Goal: Task Accomplishment & Management: Complete application form

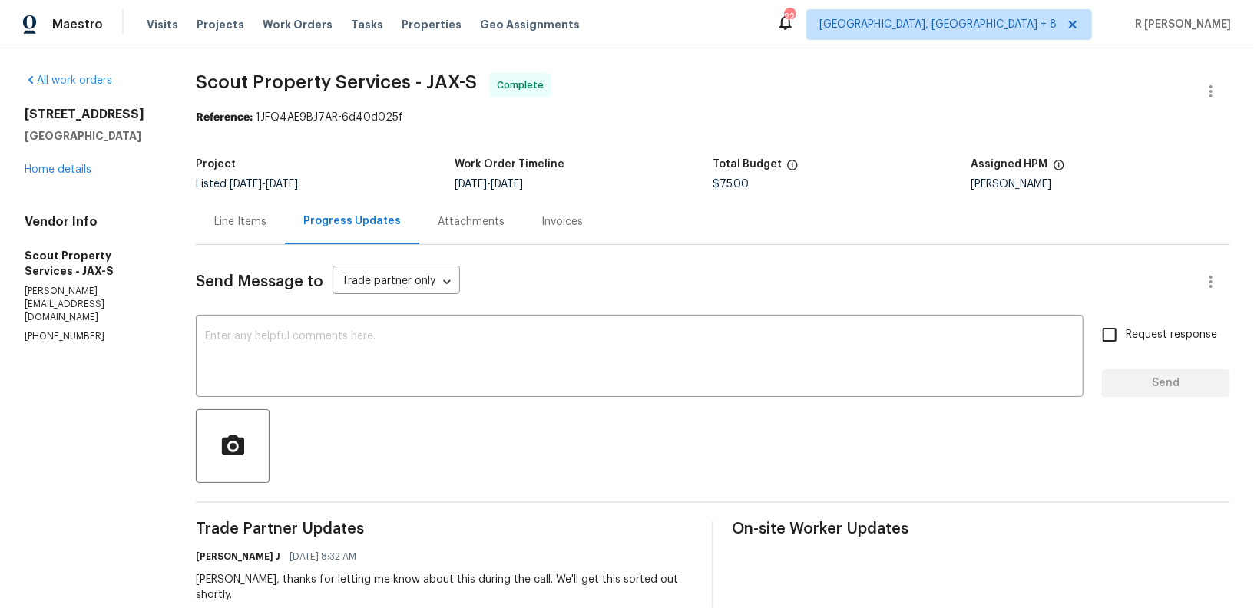
click at [200, 207] on div "Line Items" at bounding box center [240, 221] width 89 height 45
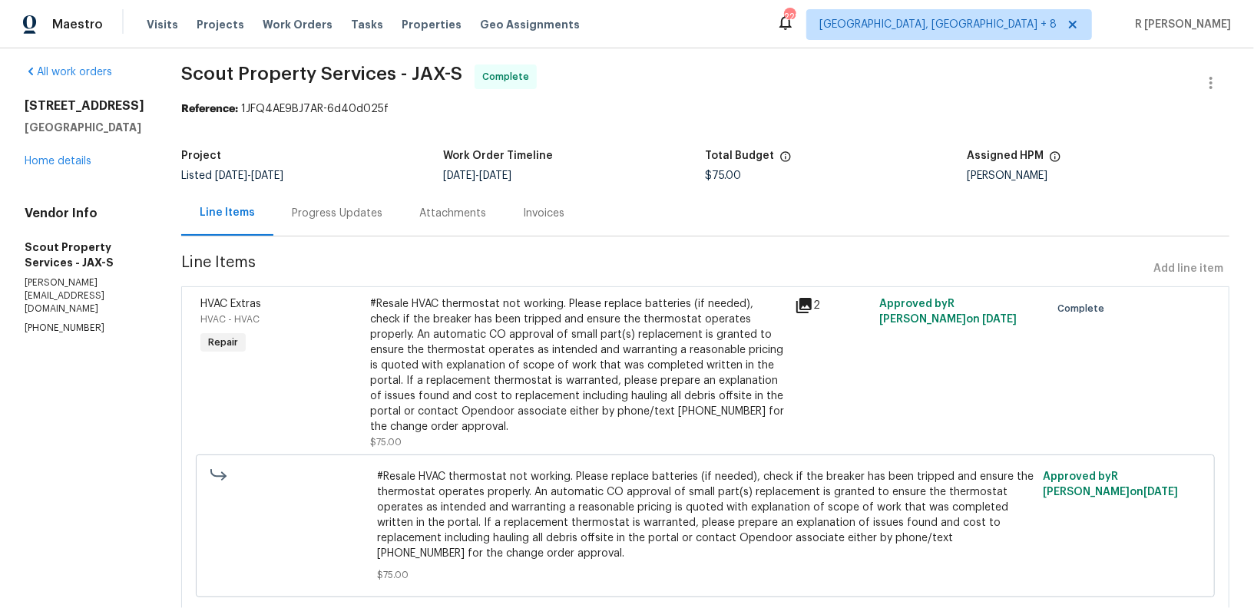
scroll to position [8, 0]
click at [448, 327] on div "#Resale HVAC thermostat not working. Please replace batteries (if needed), chec…" at bounding box center [577, 366] width 415 height 138
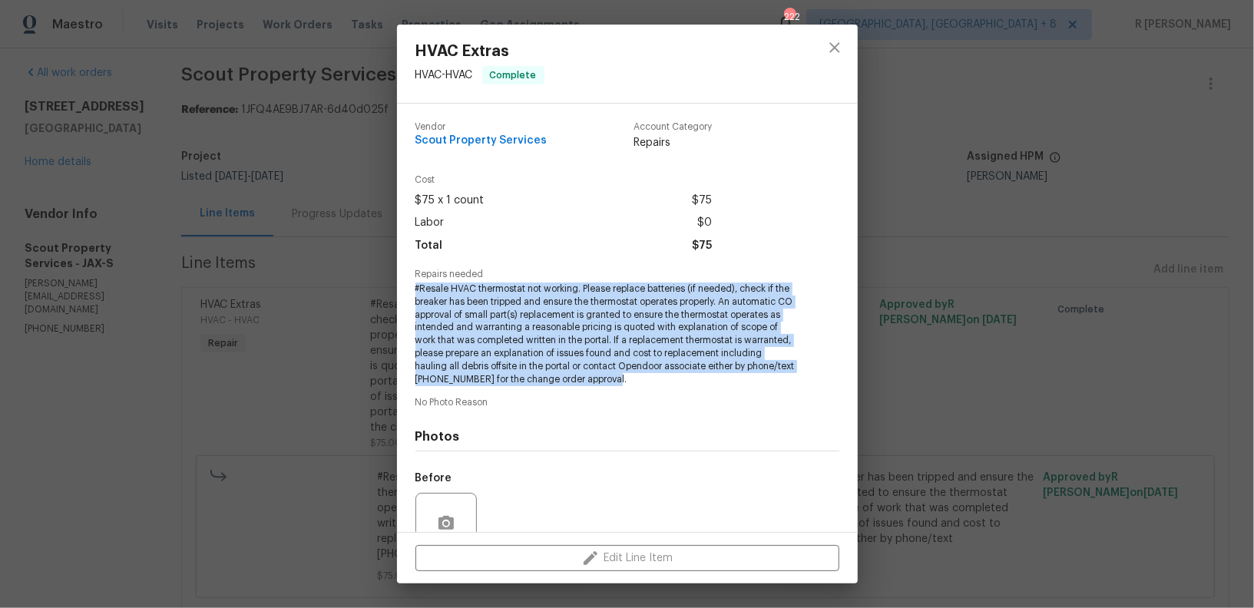
drag, startPoint x: 671, startPoint y: 388, endPoint x: 397, endPoint y: 287, distance: 292.0
click at [397, 287] on div "Vendor Scout Property Services Account Category Repairs Cost $75 x 1 count $75 …" at bounding box center [627, 318] width 461 height 429
copy span "#Resale HVAC thermostat not working. Please replace batteries (if needed), chec…"
click at [826, 45] on icon "close" at bounding box center [835, 47] width 18 height 18
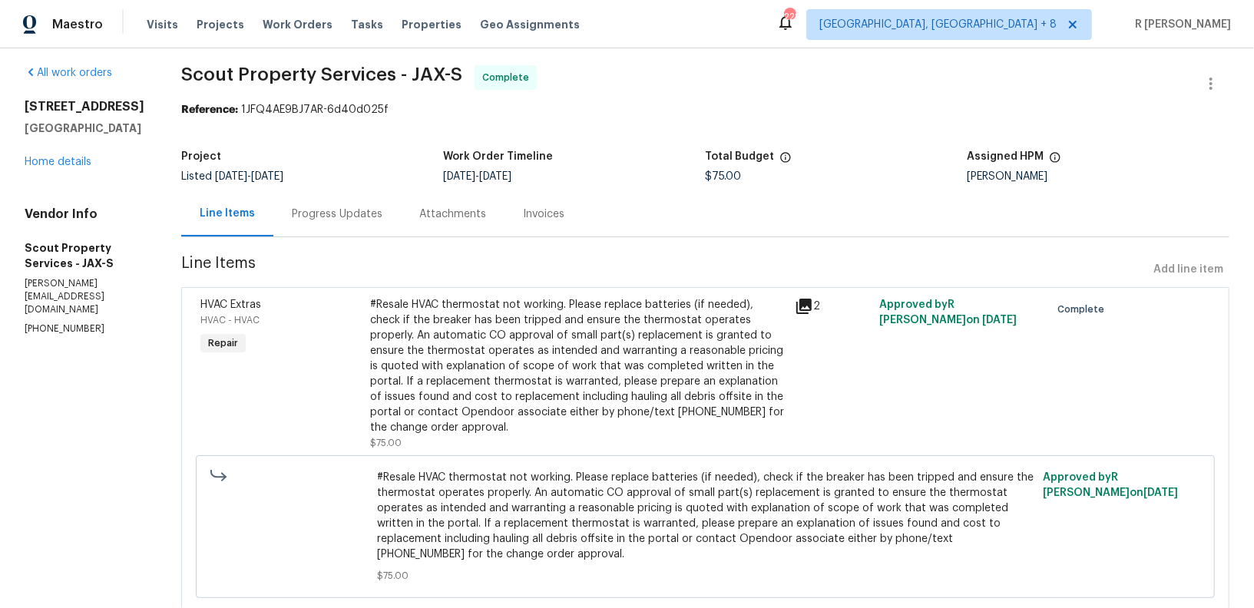
click at [280, 224] on div "Progress Updates" at bounding box center [336, 213] width 127 height 45
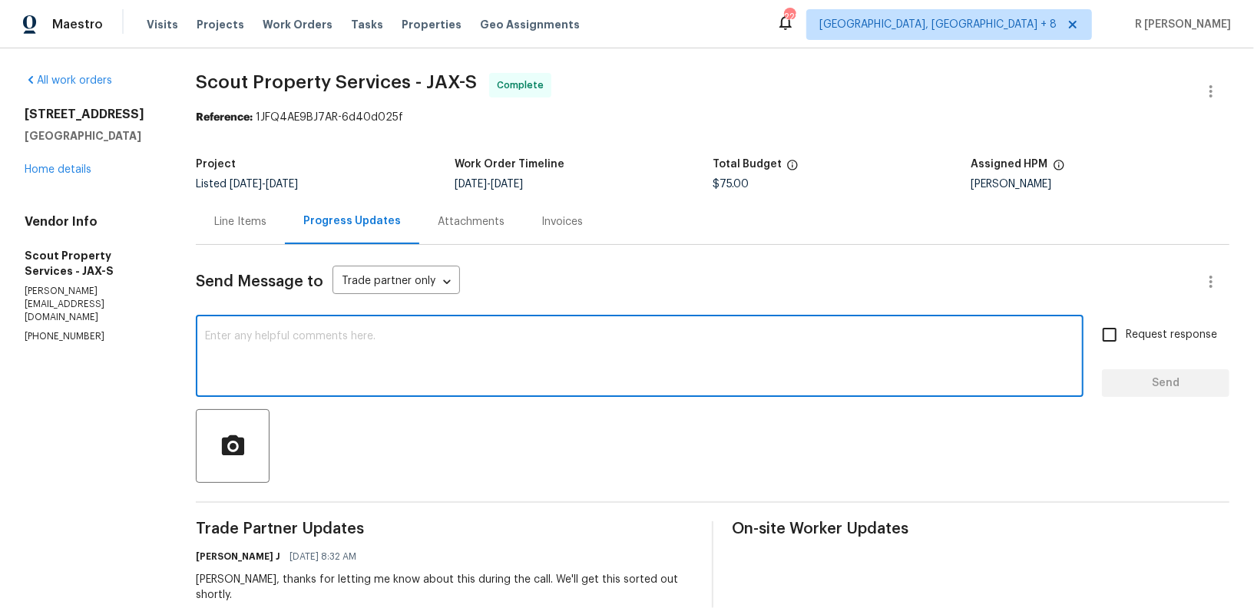
click at [486, 341] on textarea at bounding box center [639, 358] width 869 height 54
click at [241, 336] on textarea "Hi Tema, we have sent" at bounding box center [639, 358] width 869 height 54
click at [386, 326] on div "Hi Tevor, we have sent x ​" at bounding box center [640, 358] width 888 height 78
click at [381, 343] on textarea "Hi Tevor, we have sent" at bounding box center [639, 358] width 869 height 54
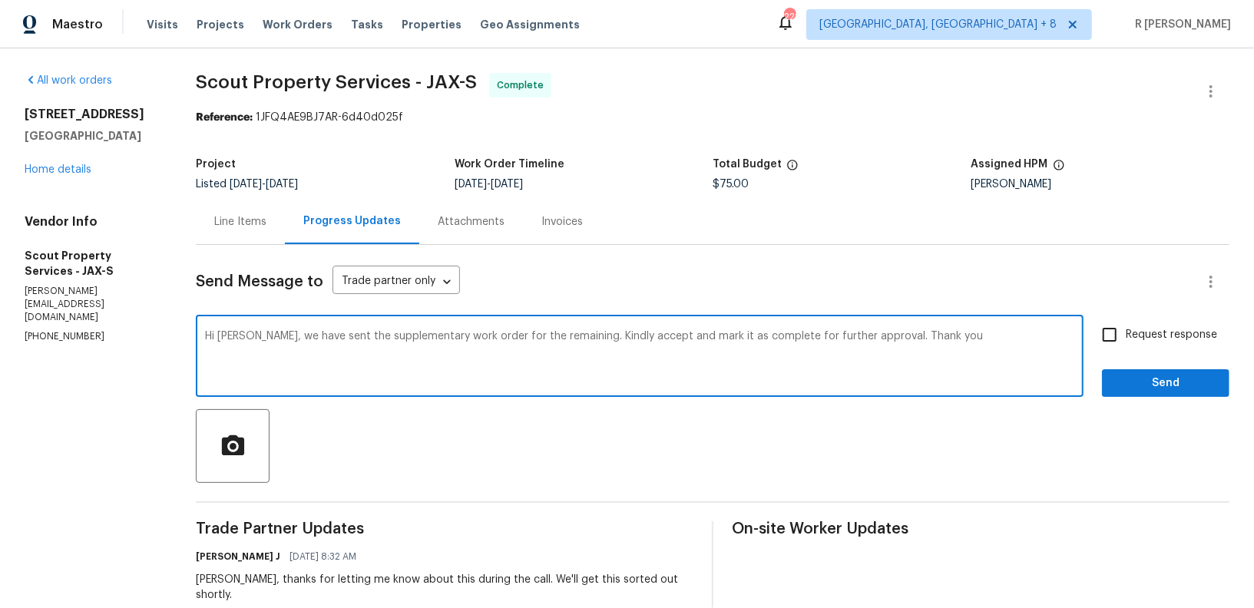
type textarea "Hi Tevor, we have sent the supplementary work order for the remaining. Kindly a…"
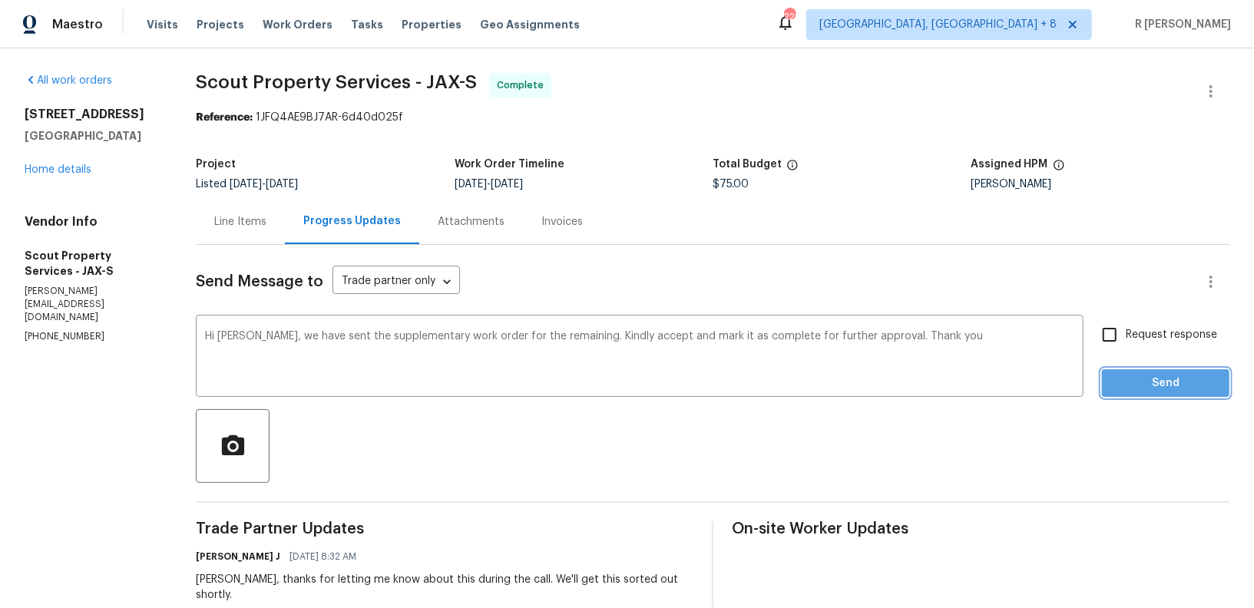
click at [1160, 392] on span "Send" at bounding box center [1165, 383] width 103 height 19
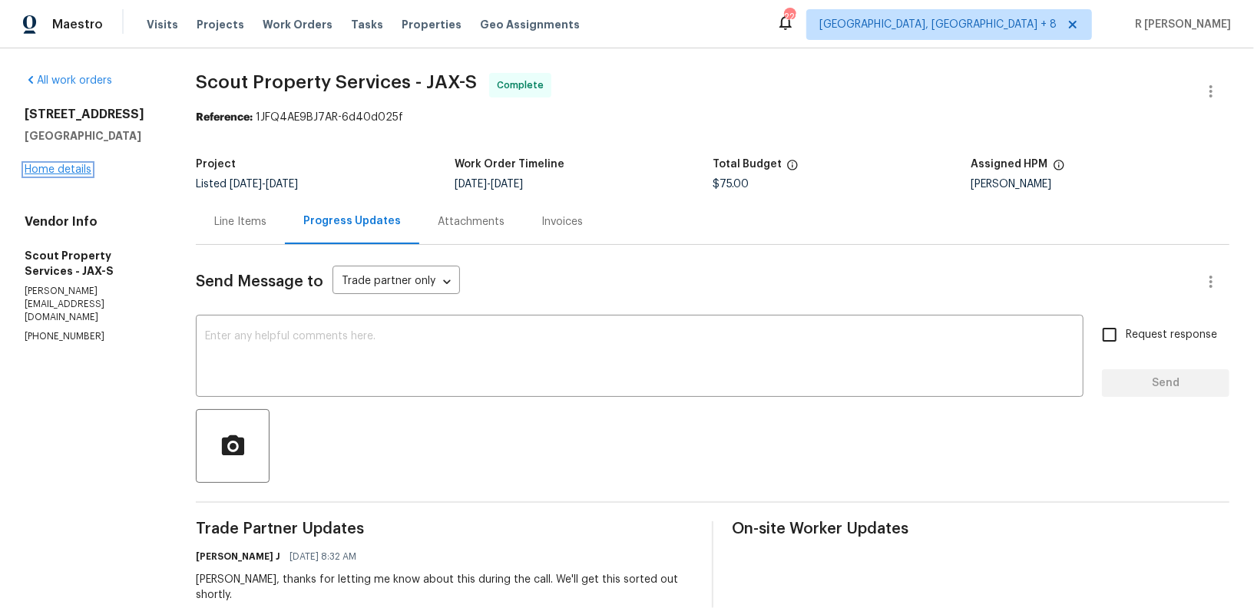
click at [81, 174] on link "Home details" at bounding box center [58, 169] width 67 height 11
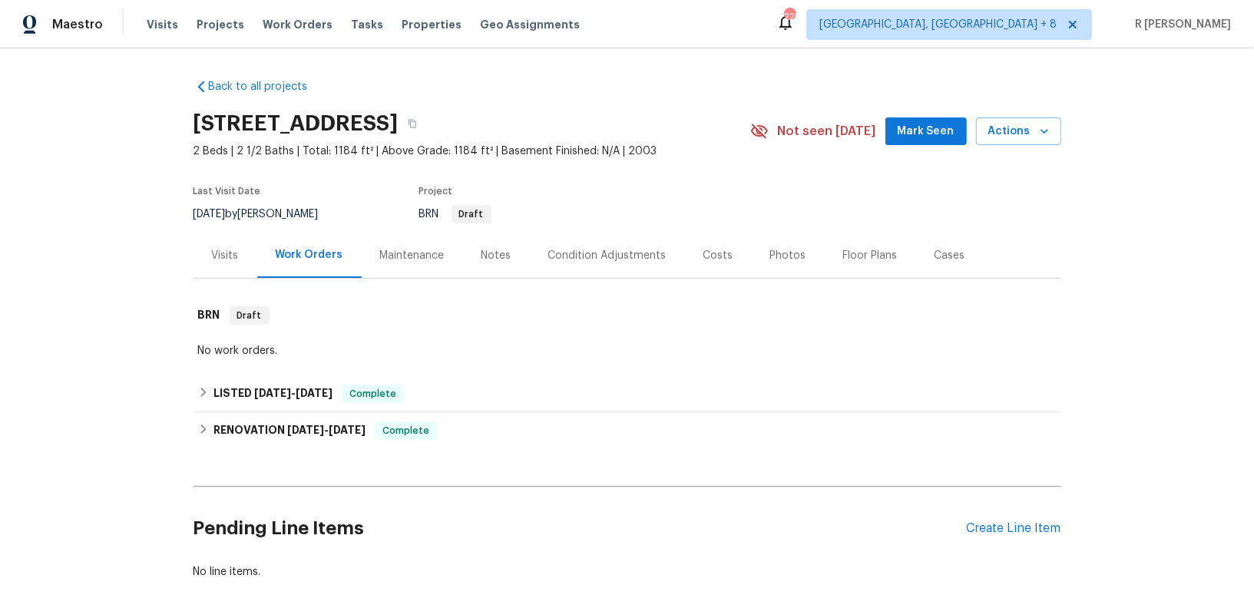
scroll to position [74, 0]
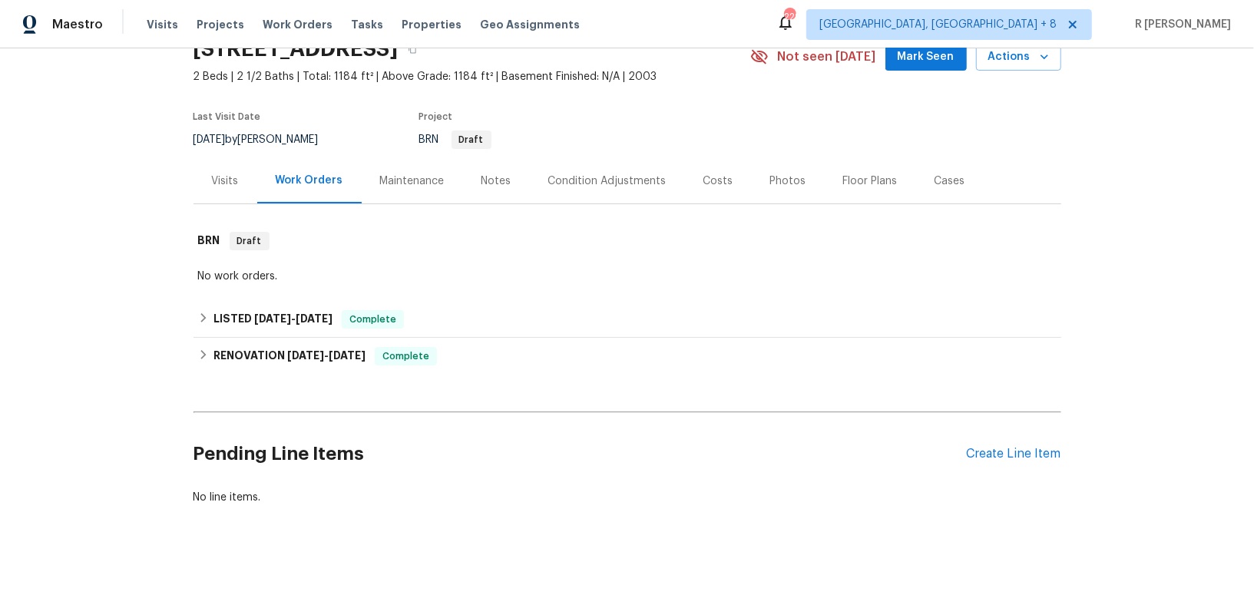
click at [1011, 462] on div "Pending Line Items Create Line Item" at bounding box center [628, 454] width 868 height 71
click at [1011, 458] on div "Create Line Item" at bounding box center [1014, 454] width 94 height 15
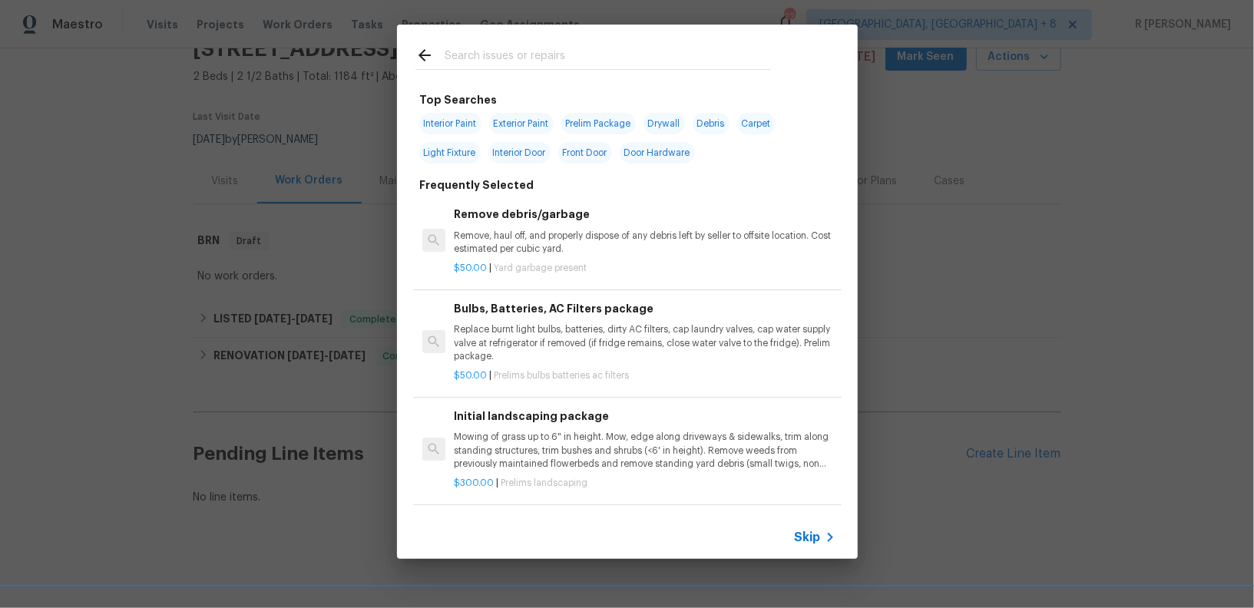
click at [606, 71] on div at bounding box center [593, 55] width 392 height 61
click at [556, 56] on input "text" at bounding box center [608, 57] width 326 height 23
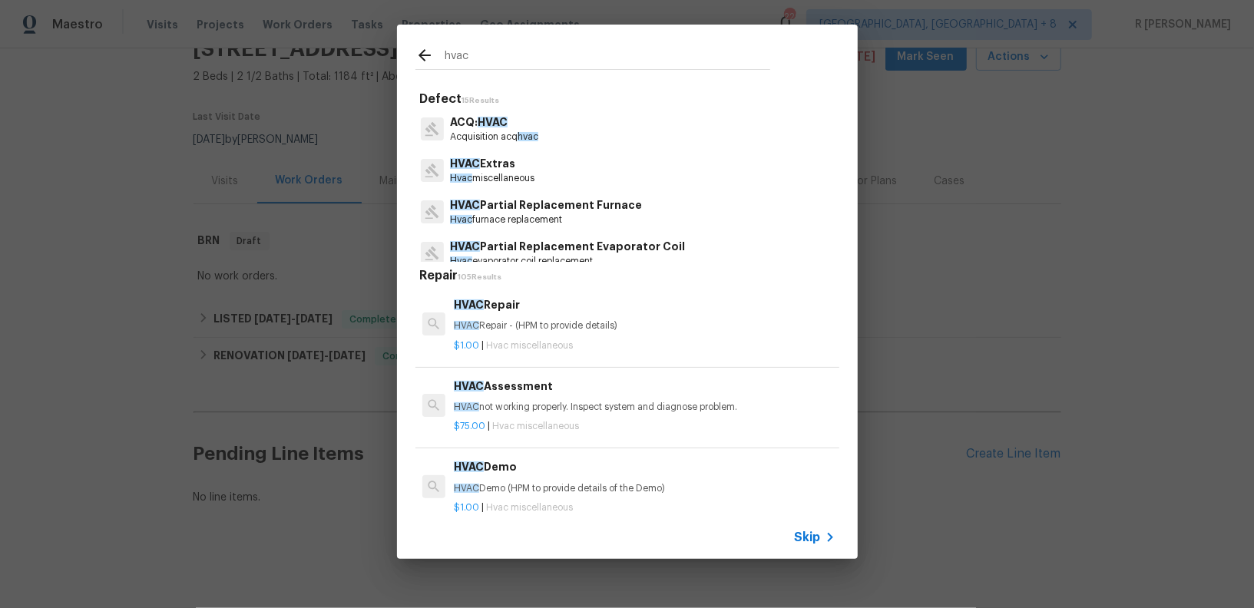
type input "hvac"
click at [480, 344] on p "$1.00 | Hvac miscellaneous" at bounding box center [644, 345] width 381 height 13
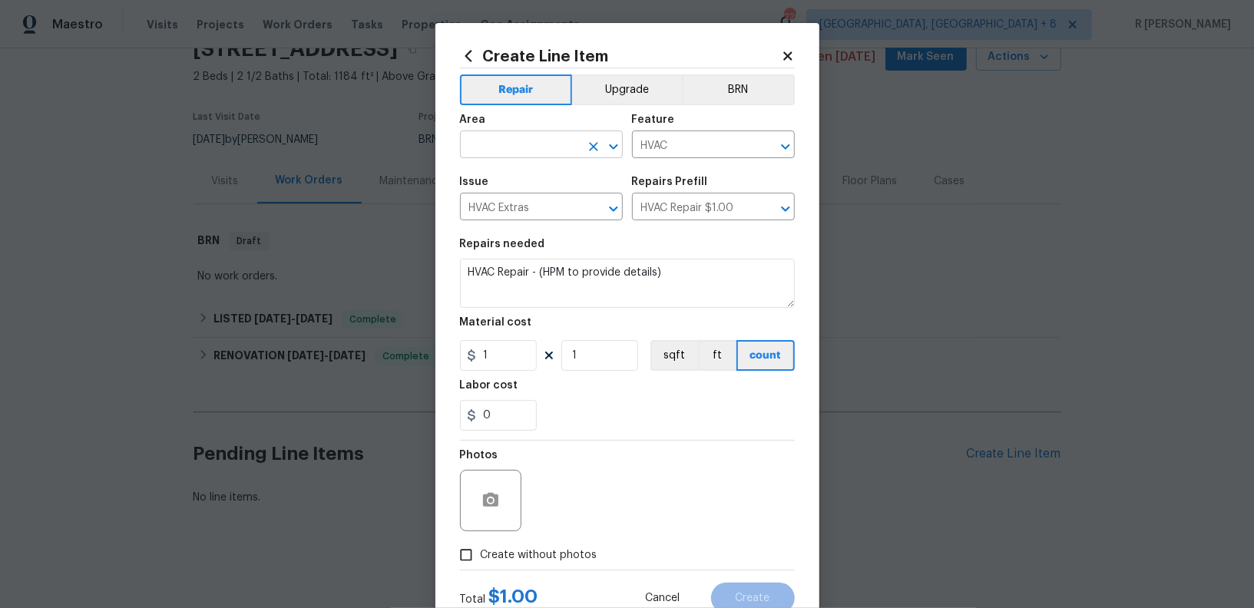
click at [531, 157] on input "text" at bounding box center [520, 146] width 120 height 24
click at [519, 166] on ul "HVAC" at bounding box center [541, 181] width 163 height 38
click at [522, 189] on li "HVAC" at bounding box center [541, 180] width 163 height 25
type input "HVAC"
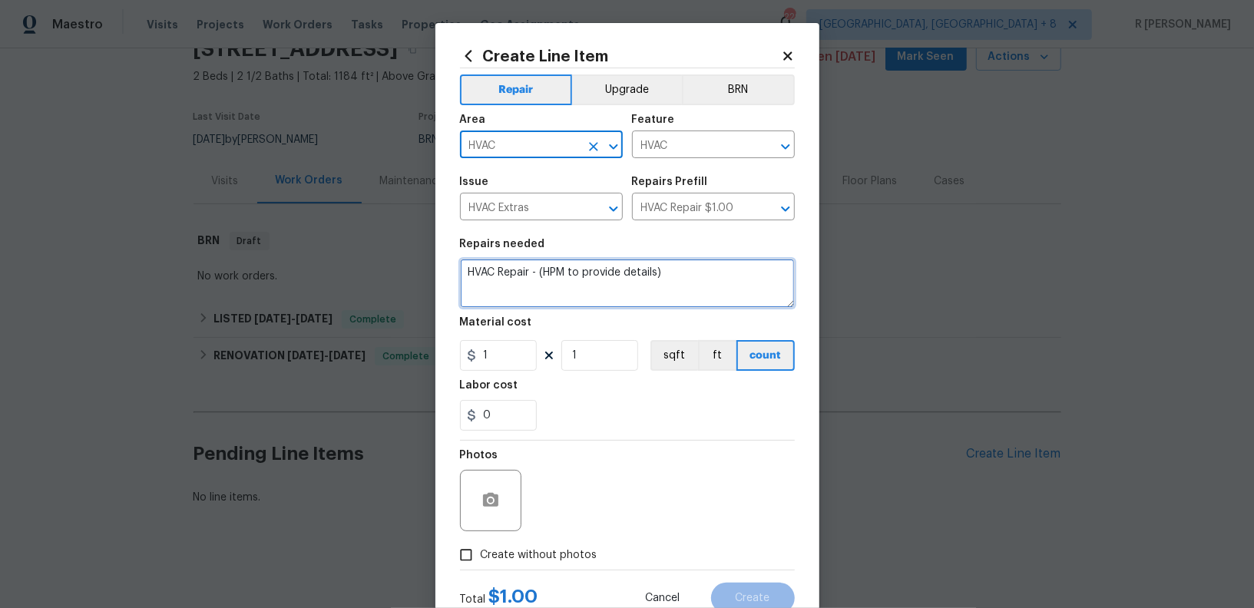
click at [519, 279] on textarea "HVAC Repair - (HPM to provide details)" at bounding box center [627, 283] width 335 height 49
paste textarea "#Resale HVAC thermostat not working. Please replace batteries (if needed), chec…"
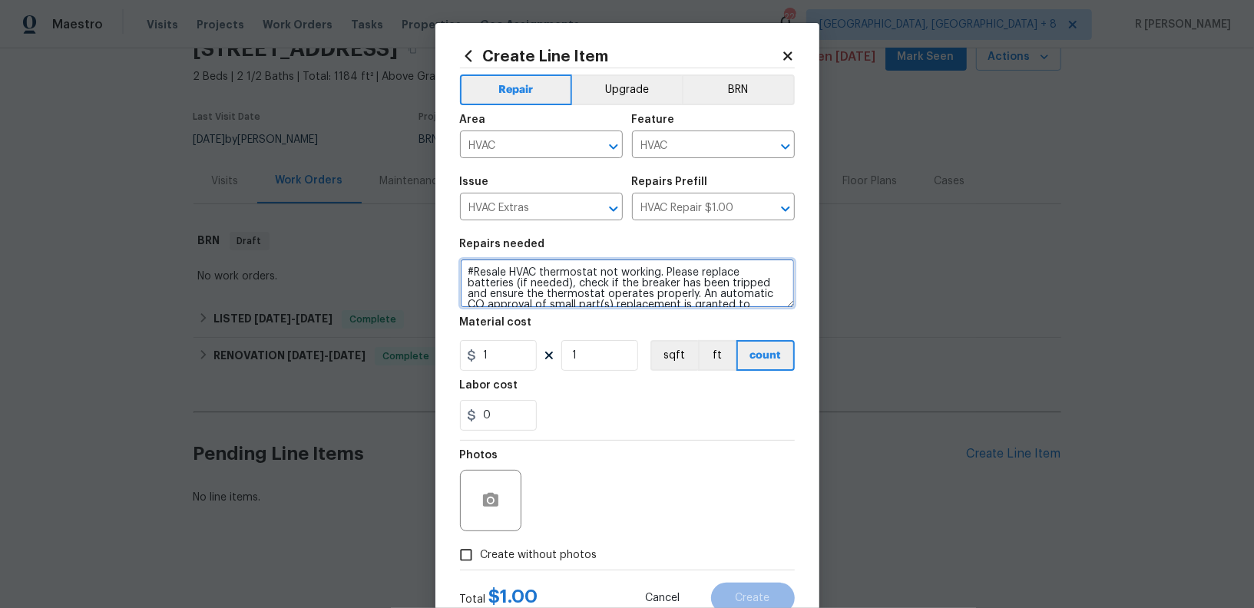
scroll to position [78, 0]
type textarea "#Resale HVAC thermostat not working. Please replace batteries (if needed), chec…"
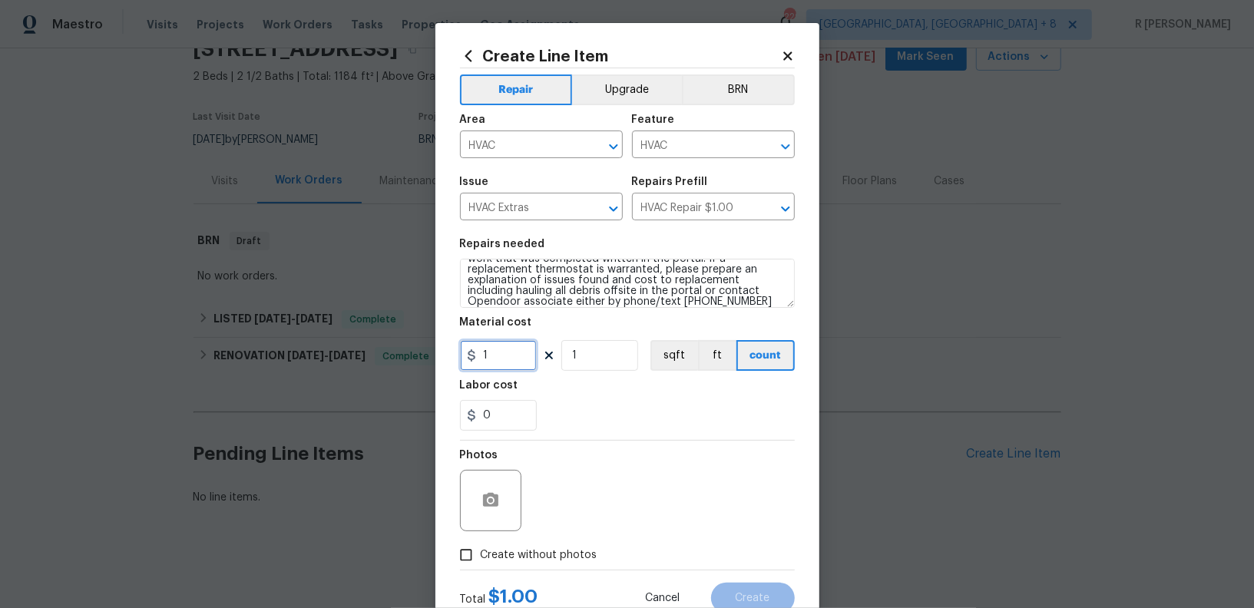
click at [489, 346] on input "1" at bounding box center [498, 355] width 77 height 31
type input "50"
click at [525, 539] on div "Photos" at bounding box center [627, 491] width 335 height 100
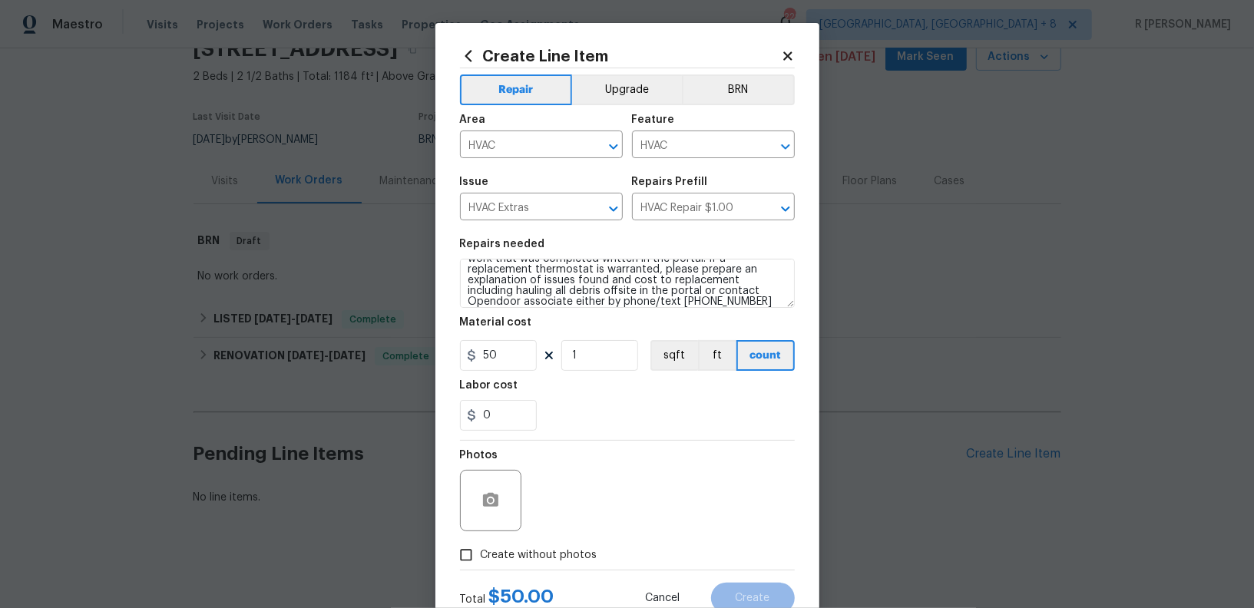
click at [555, 553] on span "Create without photos" at bounding box center [539, 556] width 117 height 16
click at [481, 553] on input "Create without photos" at bounding box center [466, 555] width 29 height 29
checkbox input "true"
click at [758, 460] on div "Reason*" at bounding box center [664, 460] width 261 height 20
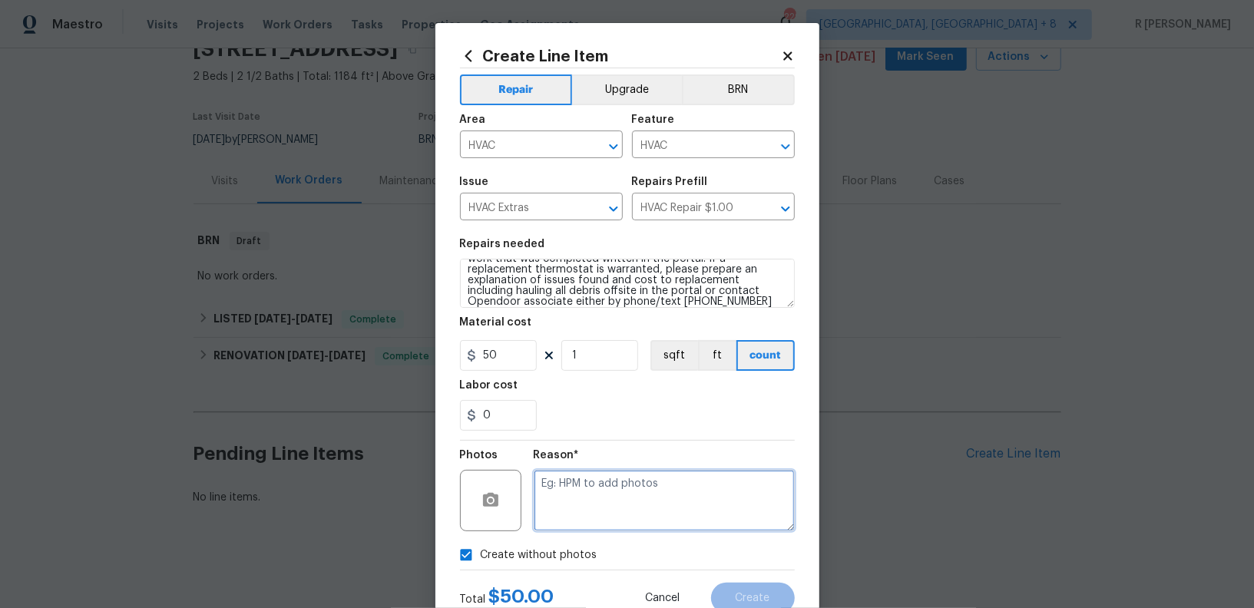
click at [683, 503] on textarea at bounding box center [664, 500] width 261 height 61
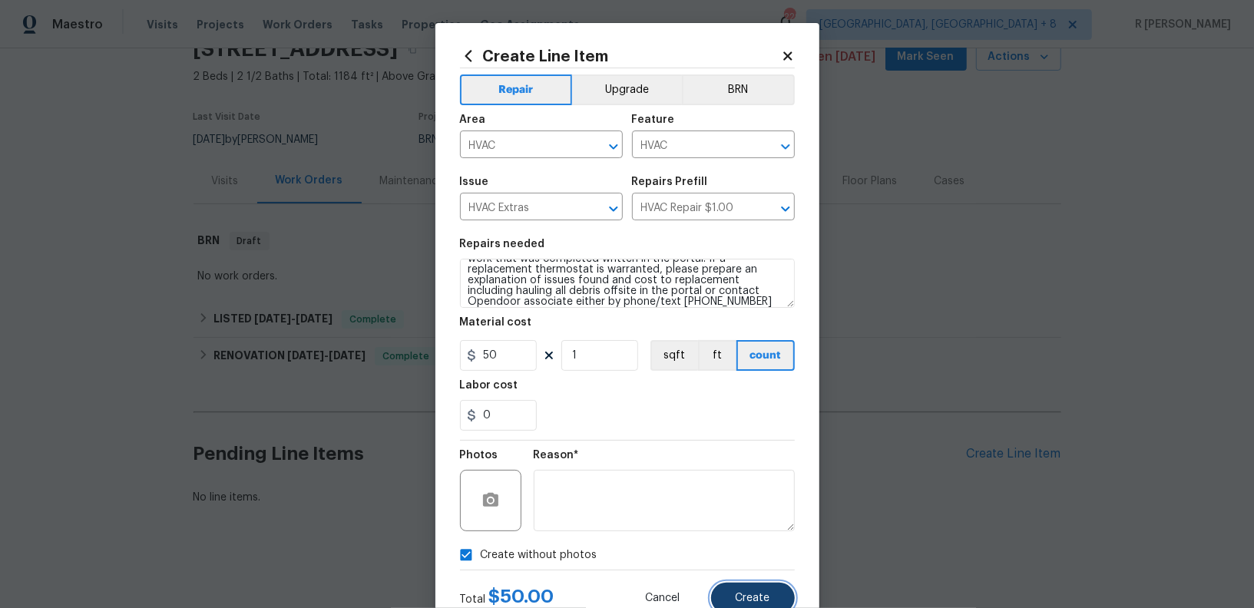
click at [760, 601] on span "Create" at bounding box center [753, 599] width 35 height 12
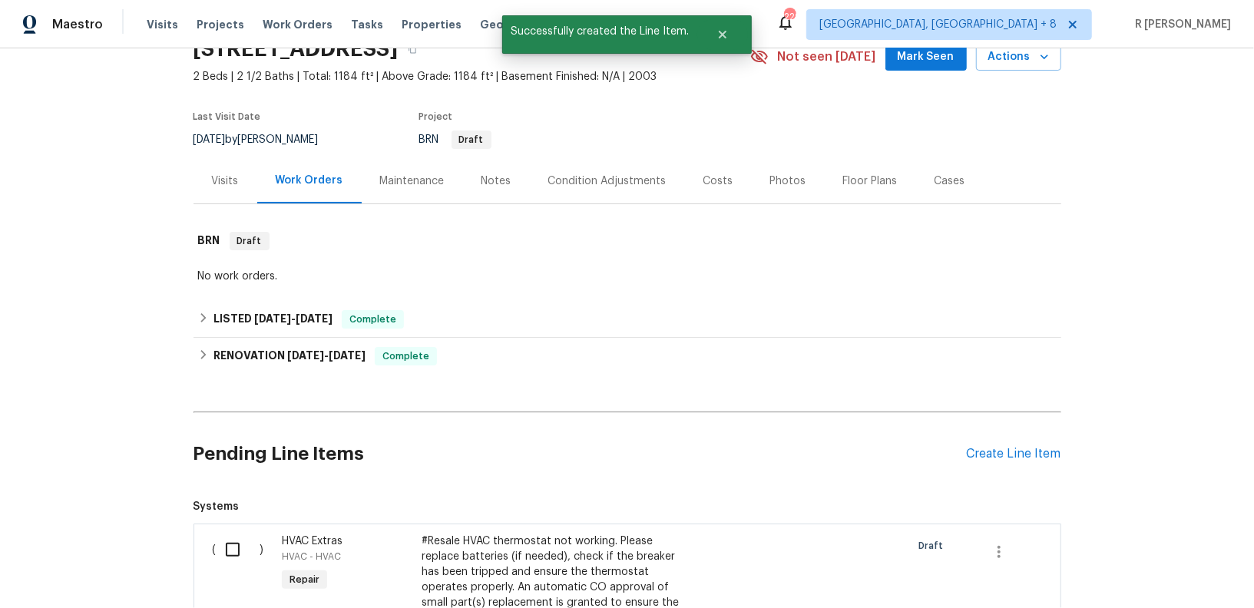
click at [233, 546] on input "checkbox" at bounding box center [239, 550] width 44 height 32
checkbox input "true"
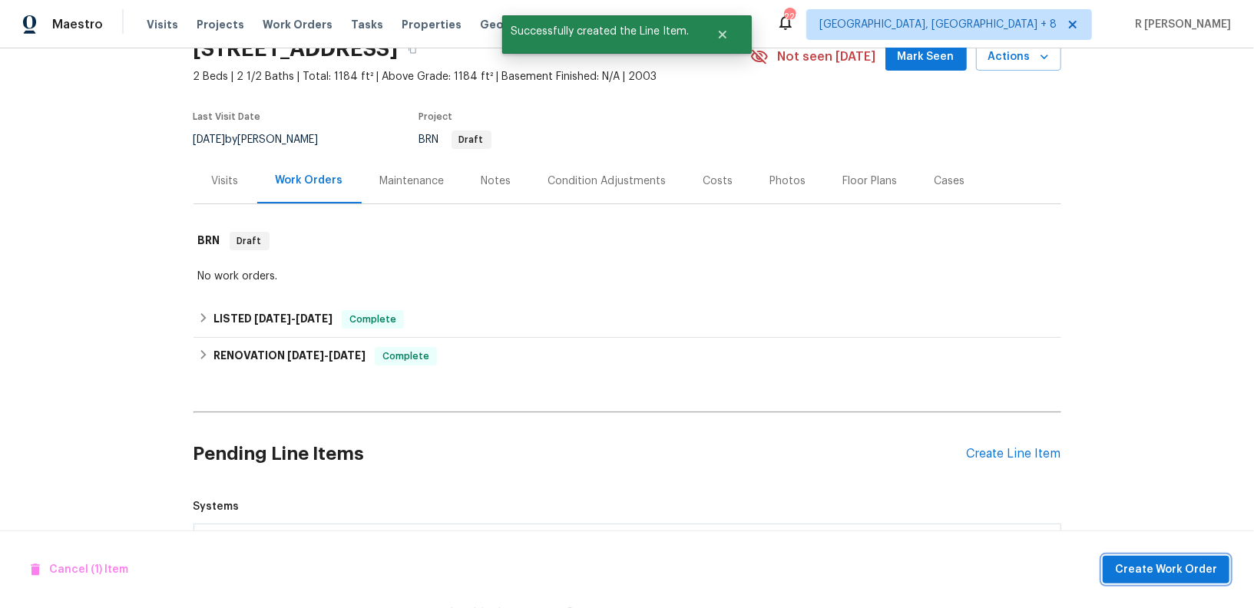
click at [1145, 579] on button "Create Work Order" at bounding box center [1166, 570] width 127 height 28
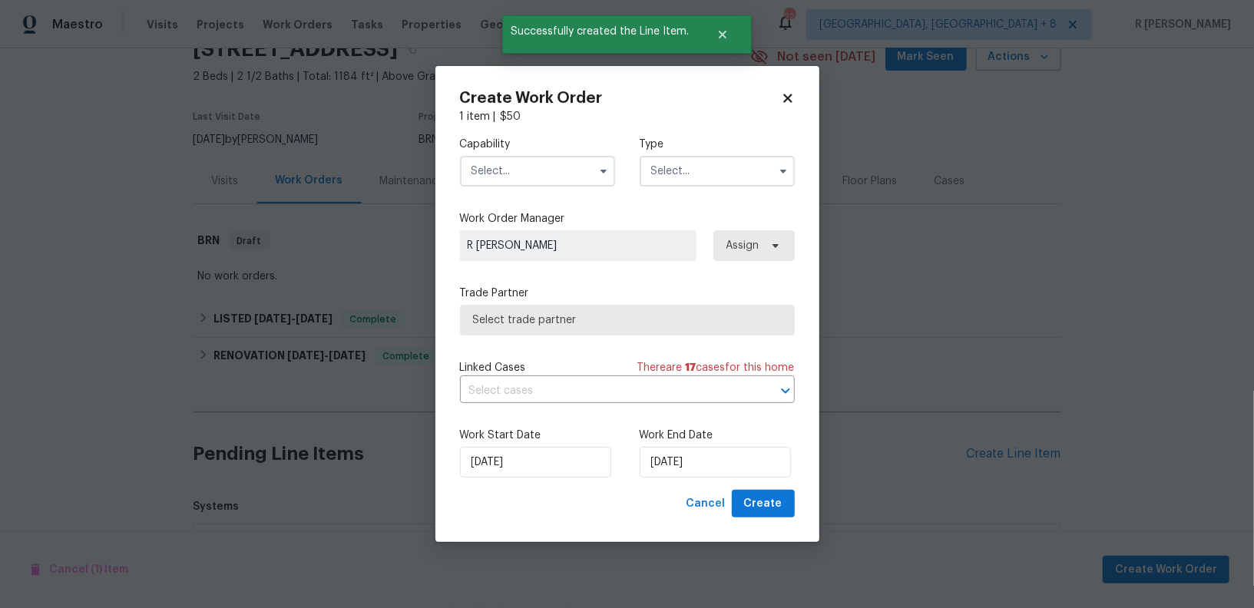
click at [531, 204] on div "Capability Type Work Order Manager [PERSON_NAME] Assign Trade Partner Select tr…" at bounding box center [627, 307] width 335 height 366
click at [545, 166] on input "text" at bounding box center [537, 171] width 155 height 31
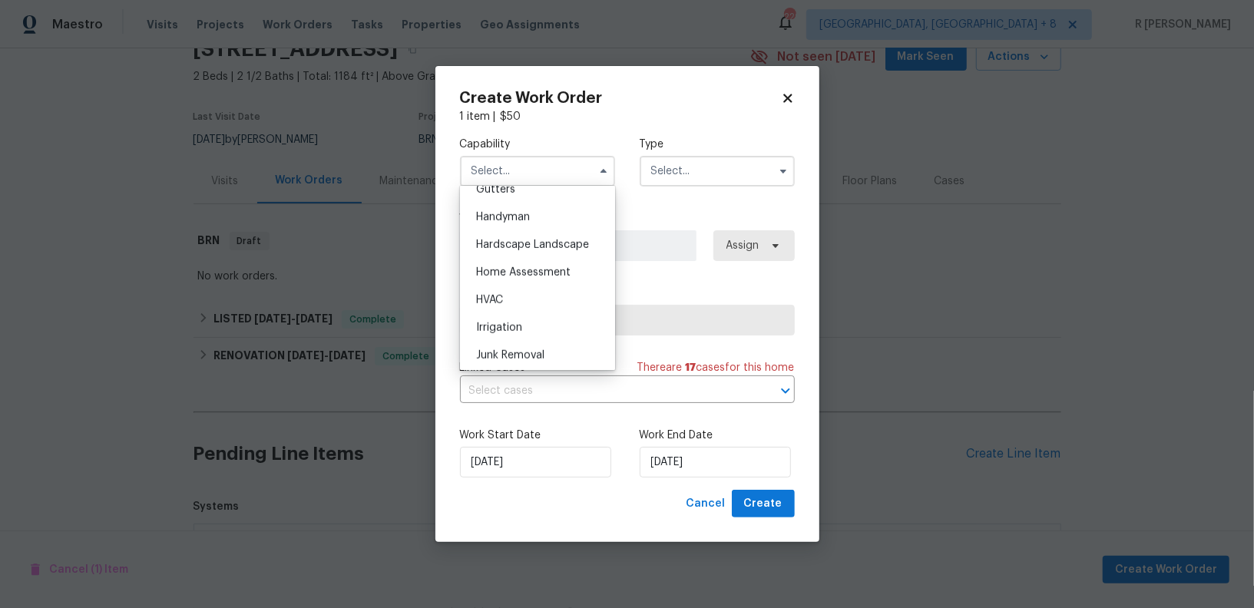
scroll to position [826, 0]
click at [485, 308] on span "HVAC" at bounding box center [489, 305] width 27 height 11
type input "HVAC"
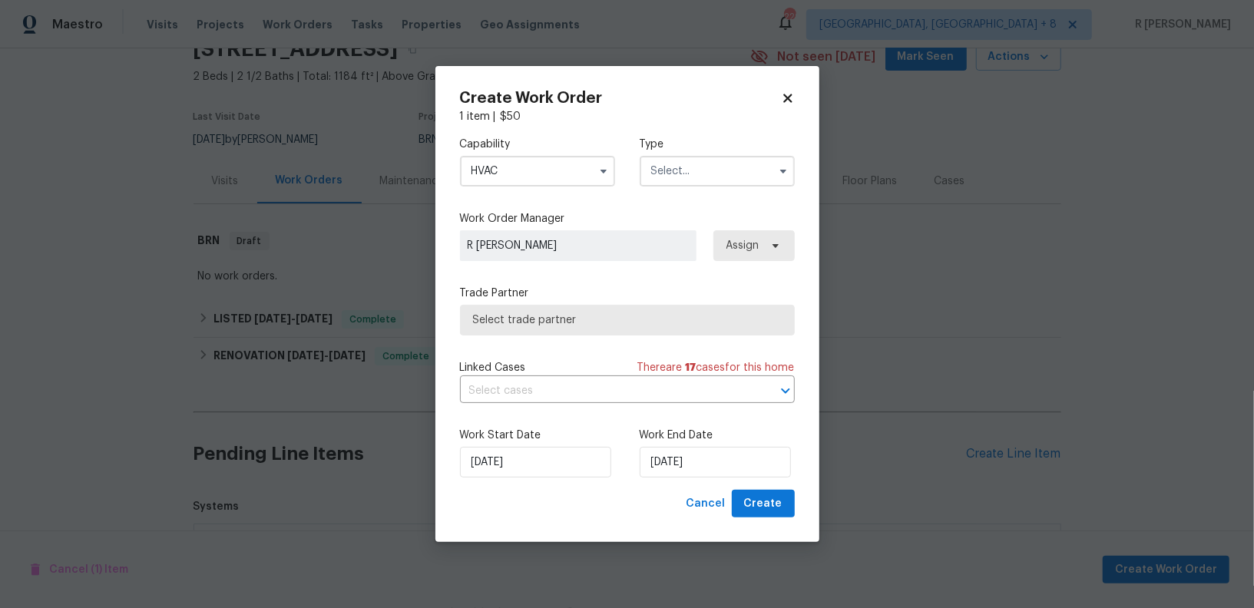
click at [695, 180] on input "text" at bounding box center [717, 171] width 155 height 31
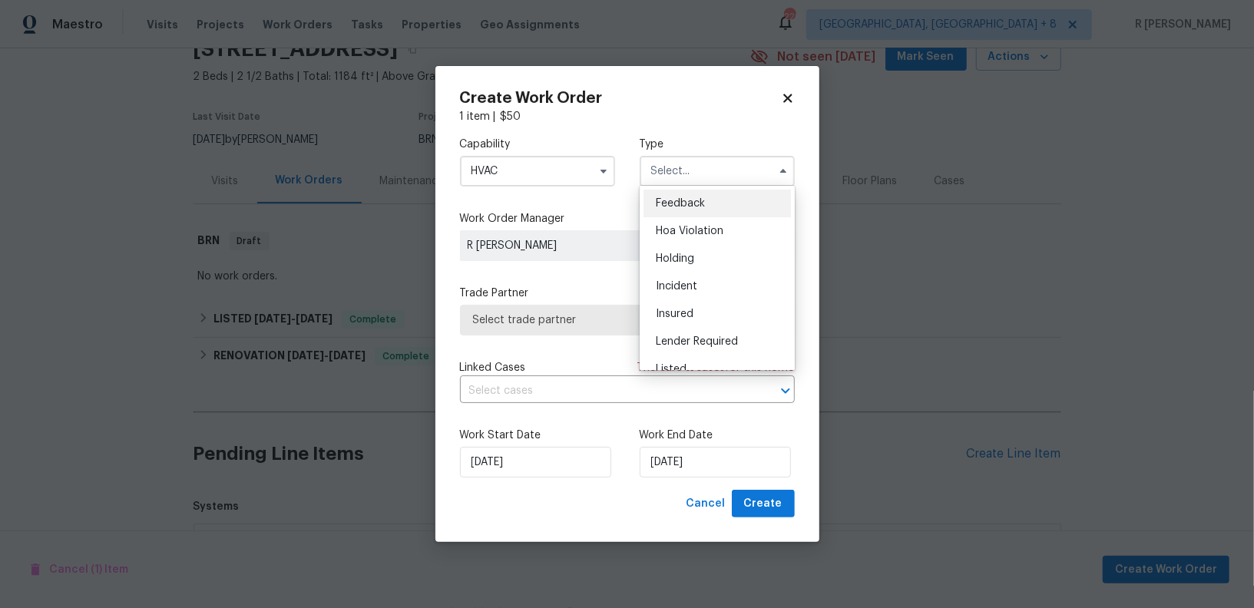
click at [693, 198] on span "Feedback" at bounding box center [680, 203] width 49 height 11
type input "Feedback"
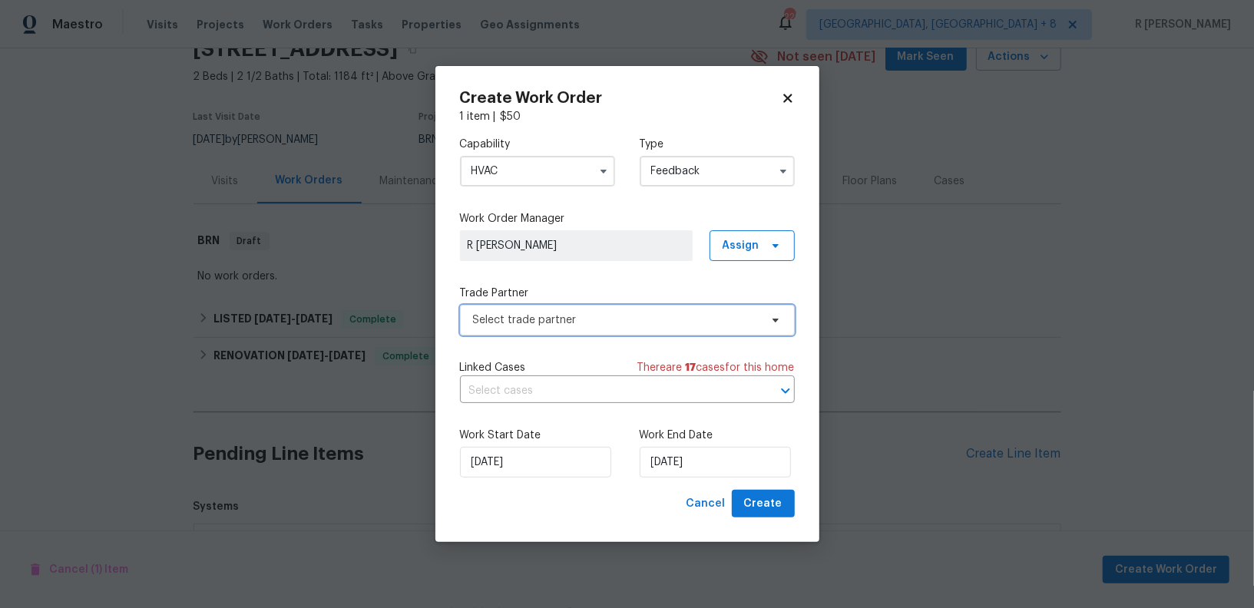
click at [621, 331] on span "Select trade partner" at bounding box center [627, 320] width 335 height 31
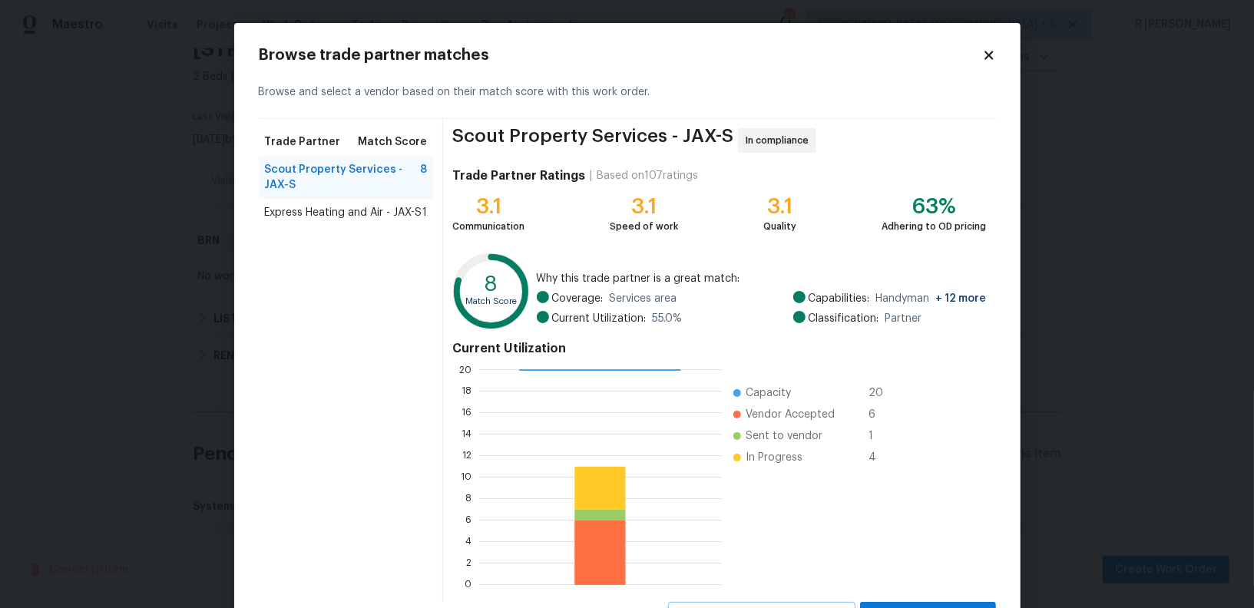
scroll to position [68, 0]
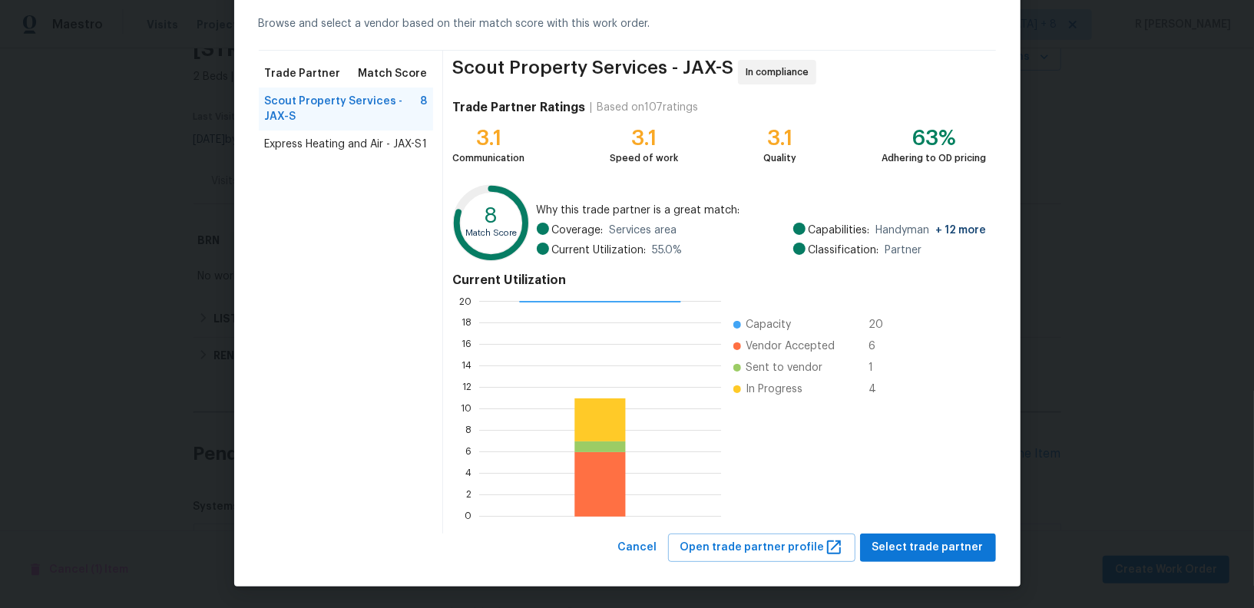
click at [900, 529] on div "Scout Property Services - JAX-S In compliance Trade Partner Ratings | Based on …" at bounding box center [719, 292] width 552 height 483
click at [899, 541] on span "Select trade partner" at bounding box center [927, 547] width 111 height 19
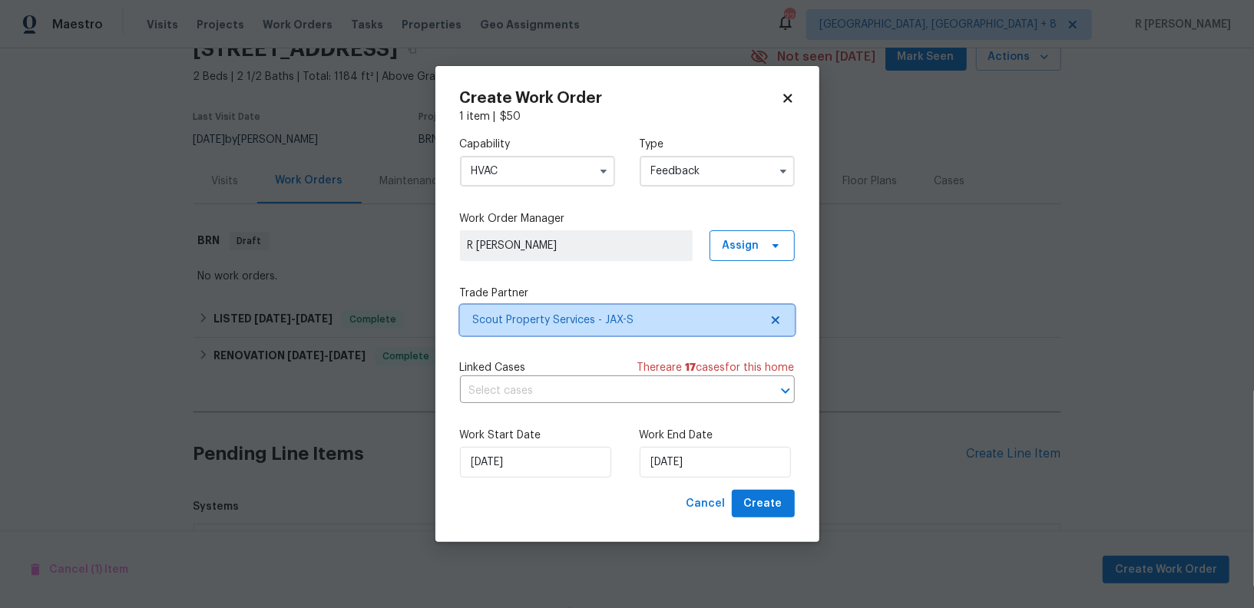
scroll to position [0, 0]
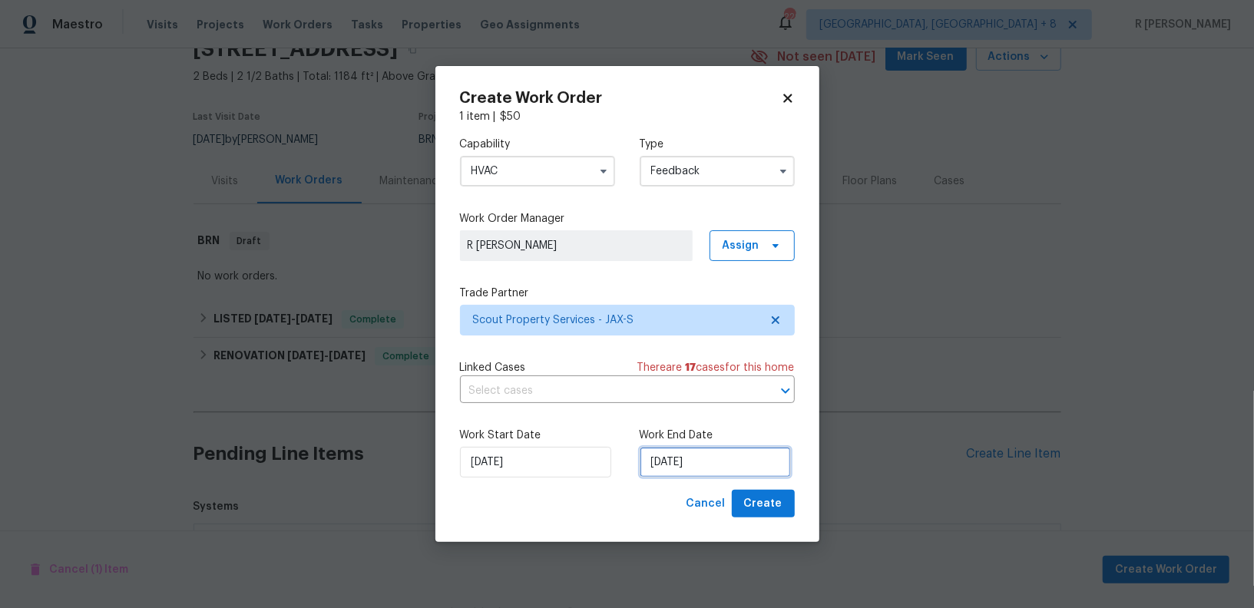
click at [677, 462] on input "[DATE]" at bounding box center [715, 462] width 151 height 31
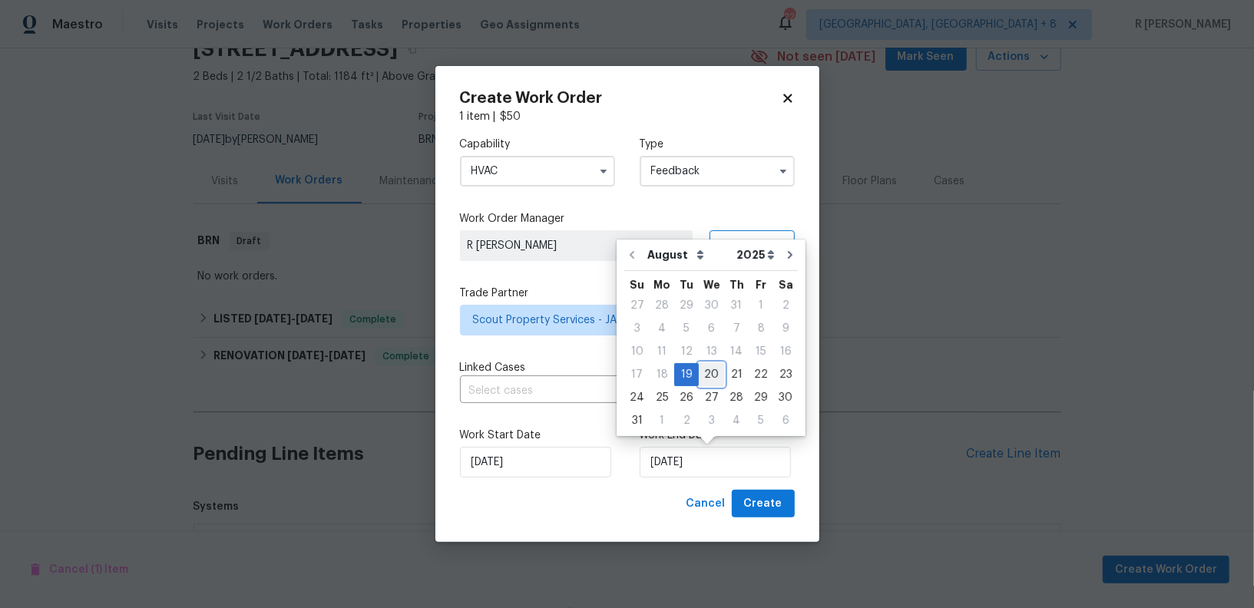
click at [708, 374] on div "20" at bounding box center [711, 375] width 25 height 22
type input "[DATE]"
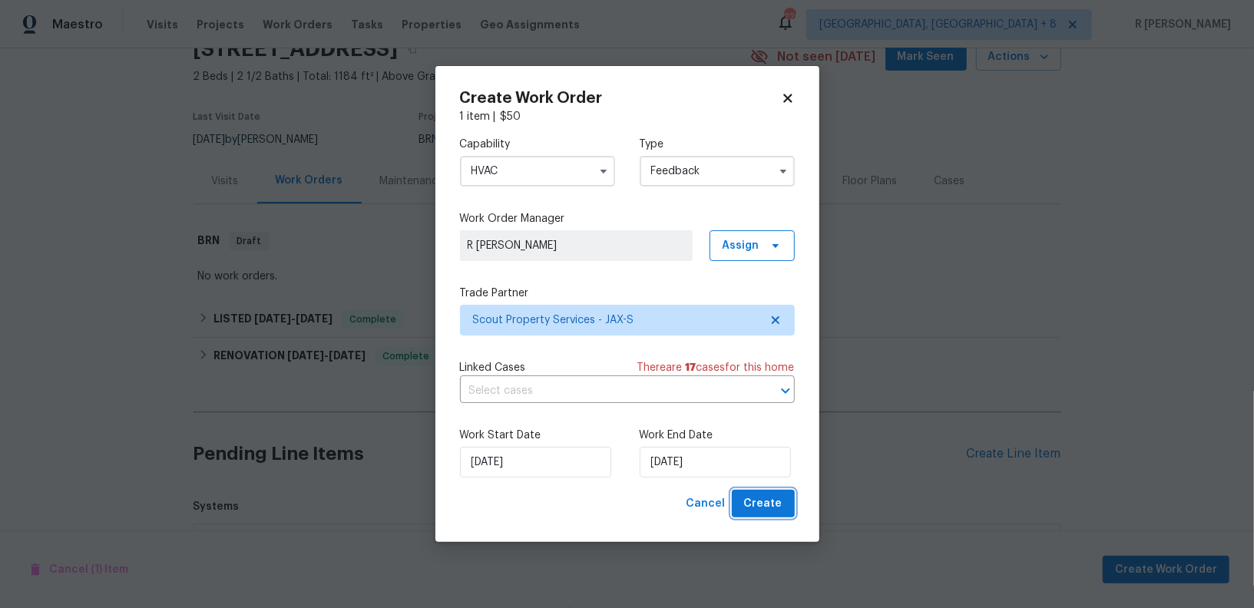
click at [756, 506] on span "Create" at bounding box center [763, 504] width 38 height 19
checkbox input "false"
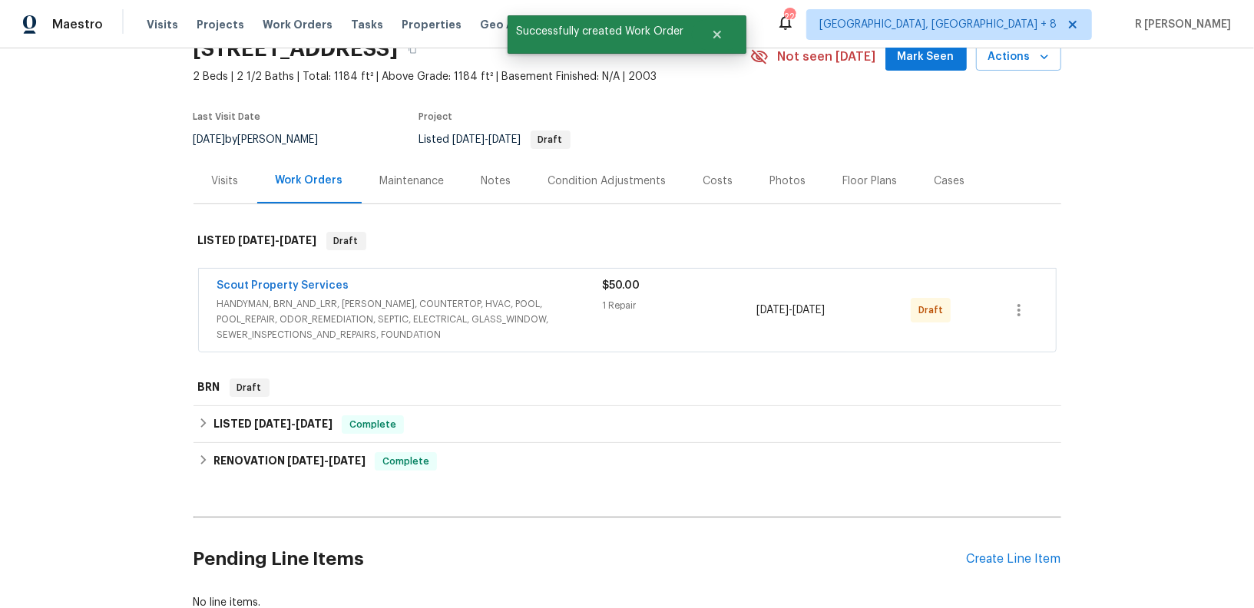
click at [272, 290] on span "Scout Property Services" at bounding box center [283, 285] width 132 height 15
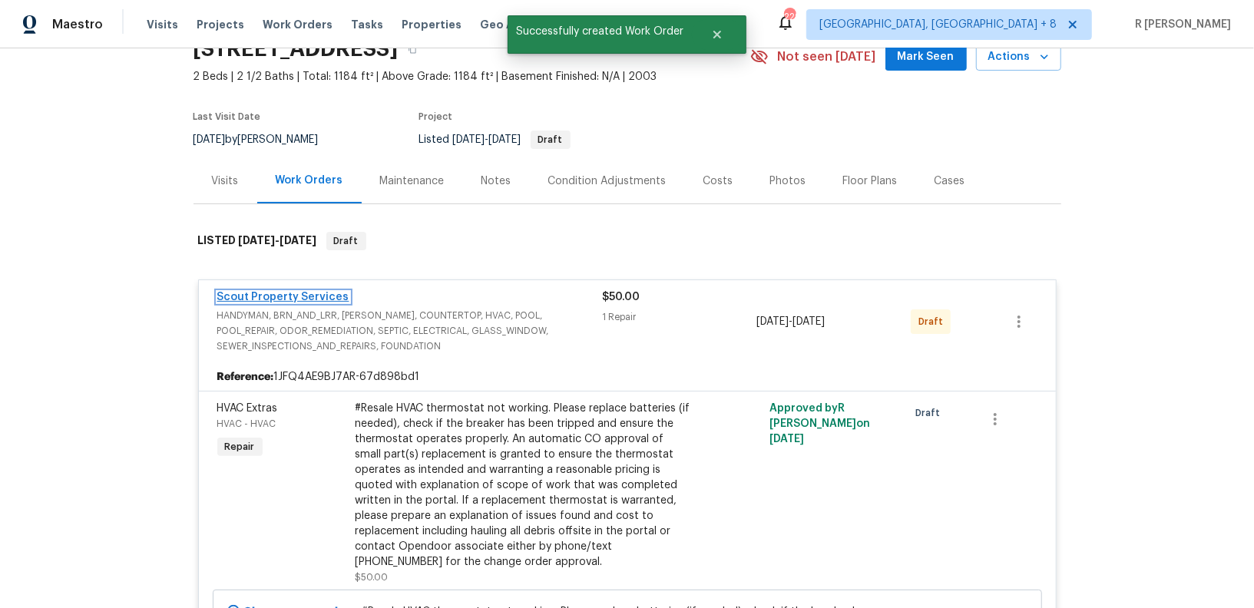
click at [247, 298] on link "Scout Property Services" at bounding box center [283, 297] width 132 height 11
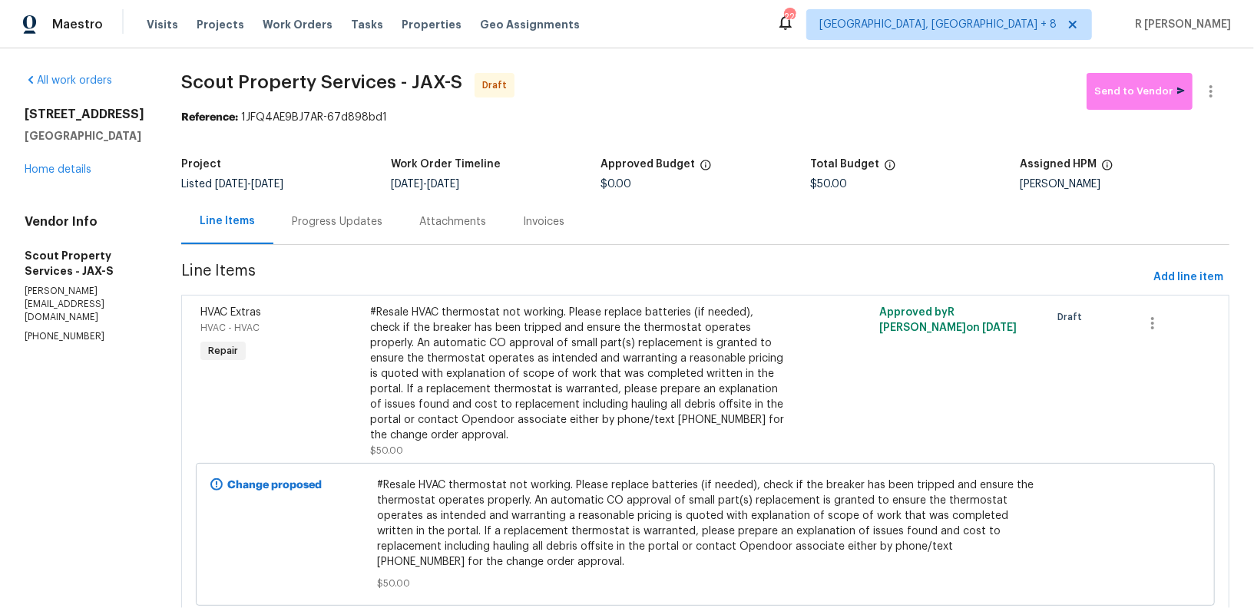
click at [302, 220] on div "Progress Updates" at bounding box center [337, 221] width 91 height 15
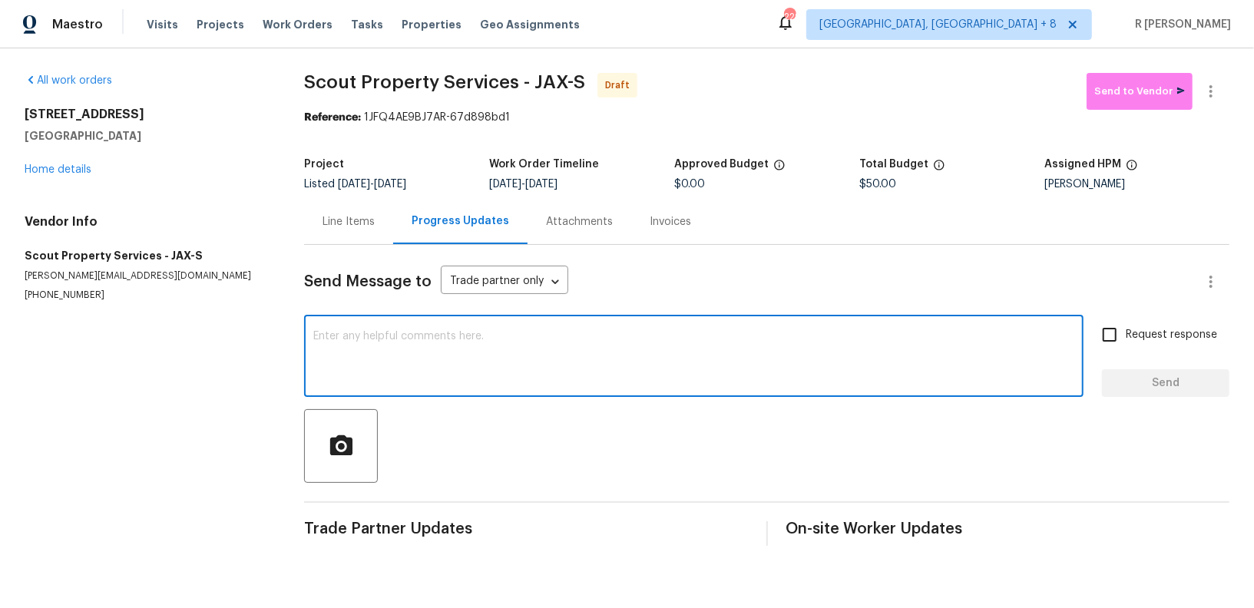
click at [468, 373] on textarea at bounding box center [693, 358] width 761 height 54
type textarea "Kindly accept the supplementary work order. Thank you"
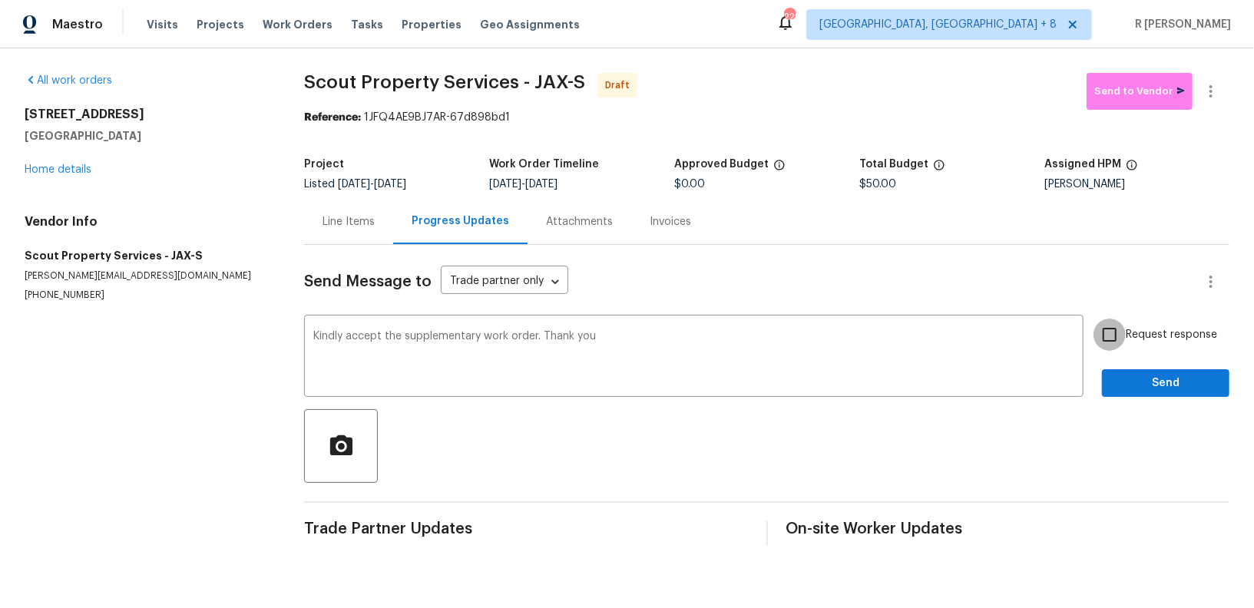
click at [1116, 336] on input "Request response" at bounding box center [1110, 335] width 32 height 32
checkbox input "true"
click at [1163, 391] on span "Send" at bounding box center [1165, 383] width 103 height 19
click at [1206, 90] on icon "button" at bounding box center [1211, 91] width 18 height 18
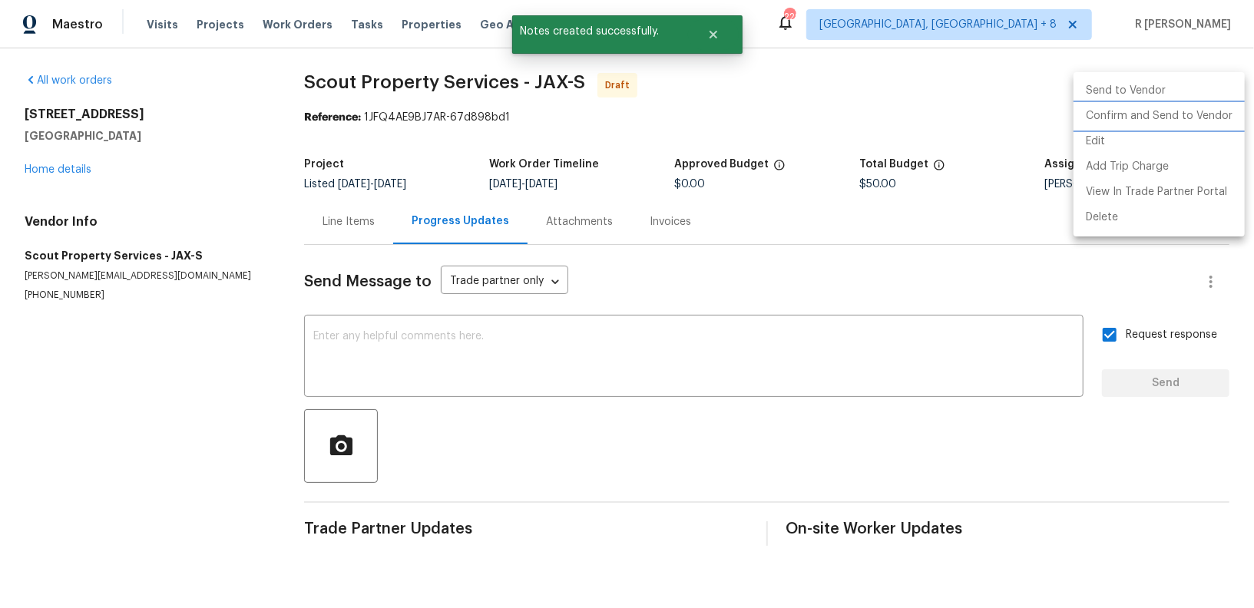
click at [1167, 117] on li "Confirm and Send to Vendor" at bounding box center [1159, 116] width 171 height 25
